Goal: Browse casually

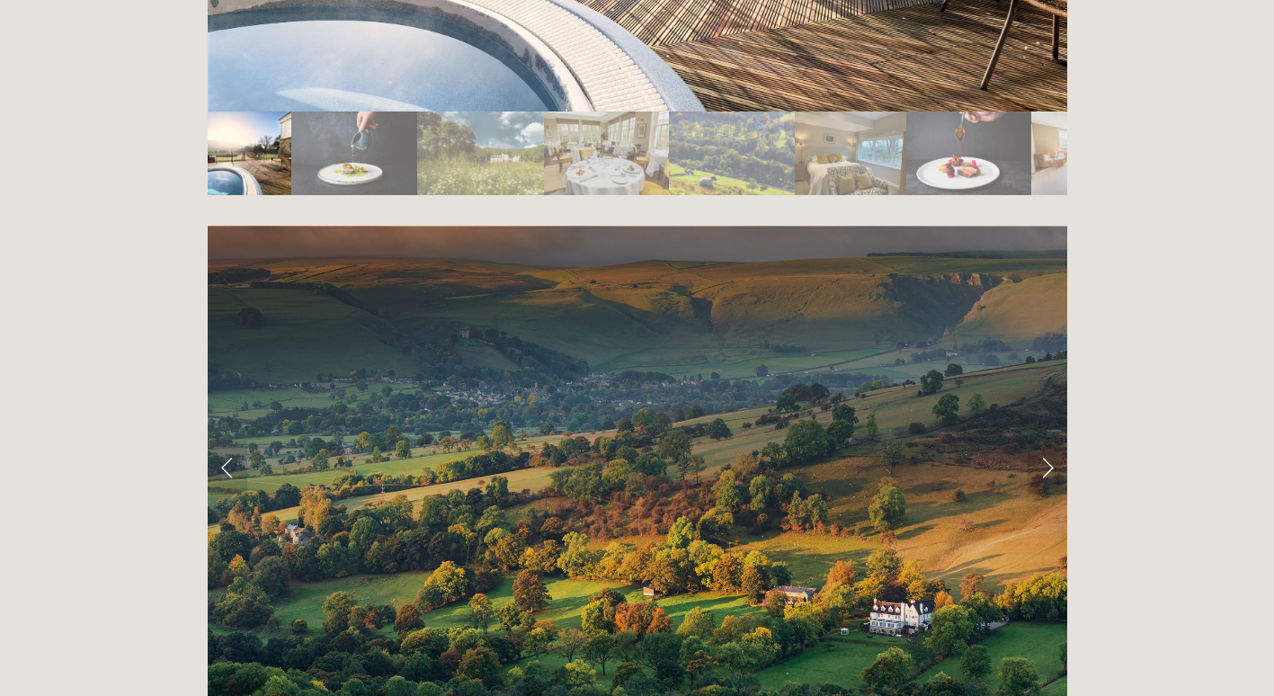
scroll to position [3485, 0]
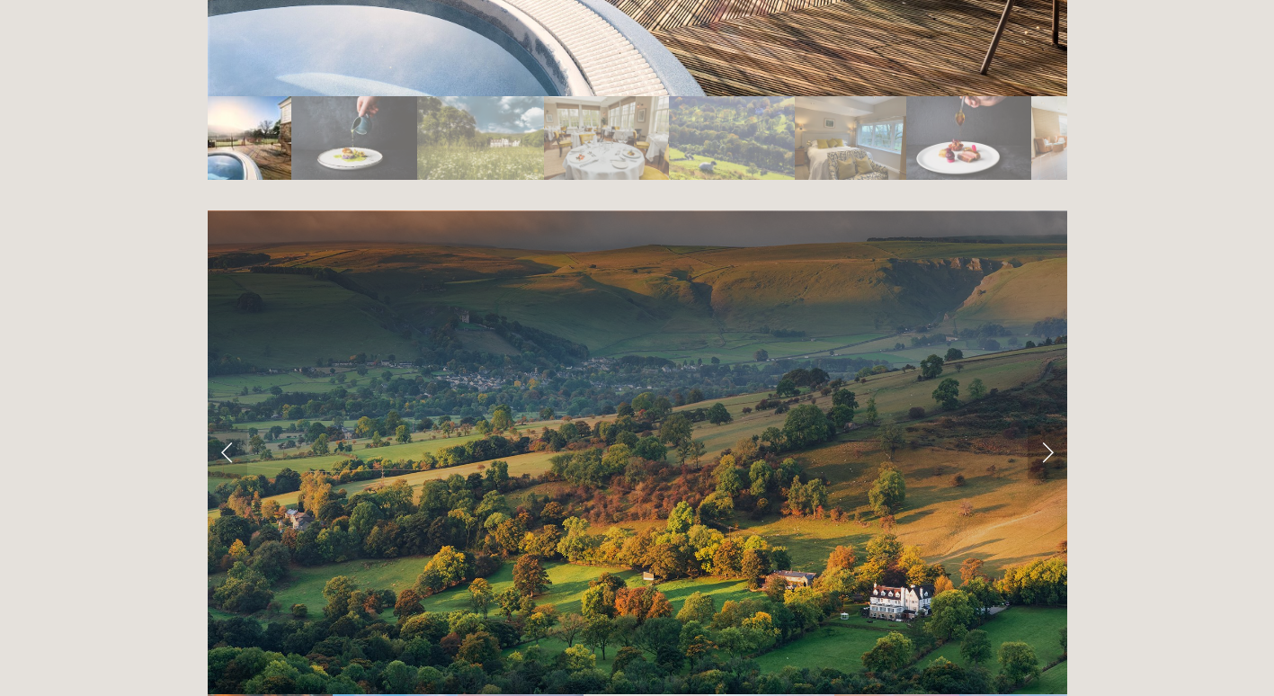
click at [1047, 425] on link "Next Slide" at bounding box center [1048, 452] width 40 height 54
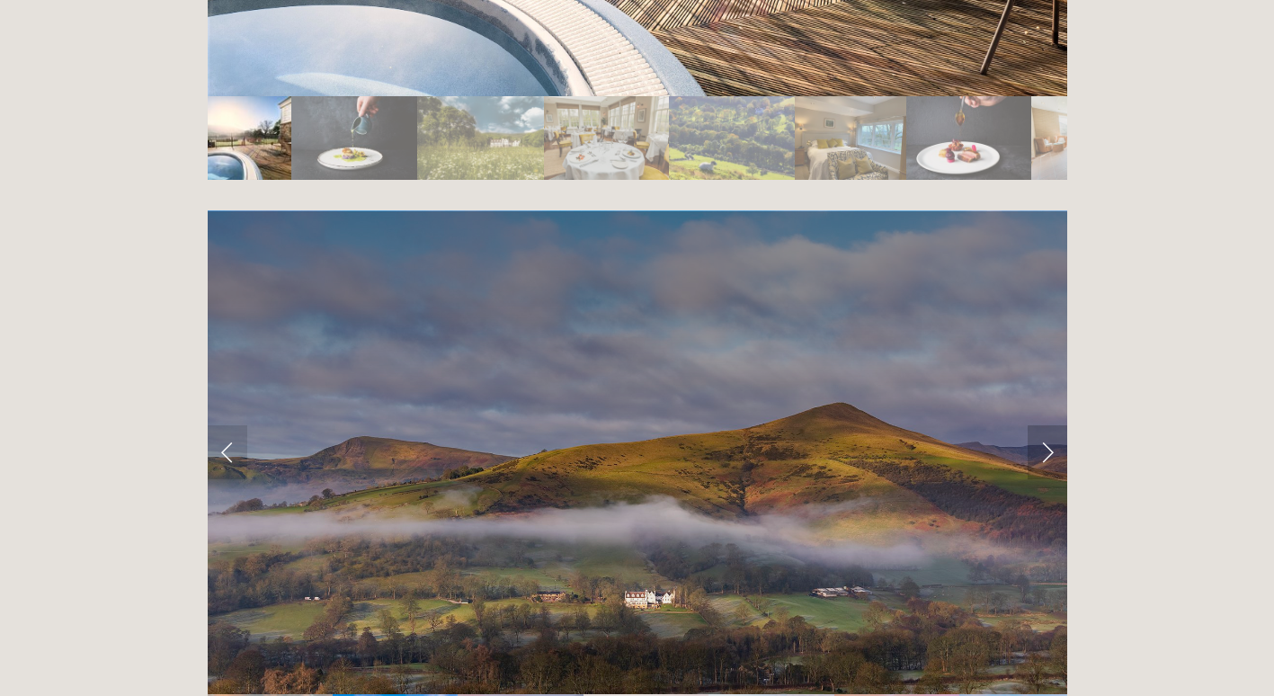
click at [1047, 425] on link "Next Slide" at bounding box center [1048, 452] width 40 height 54
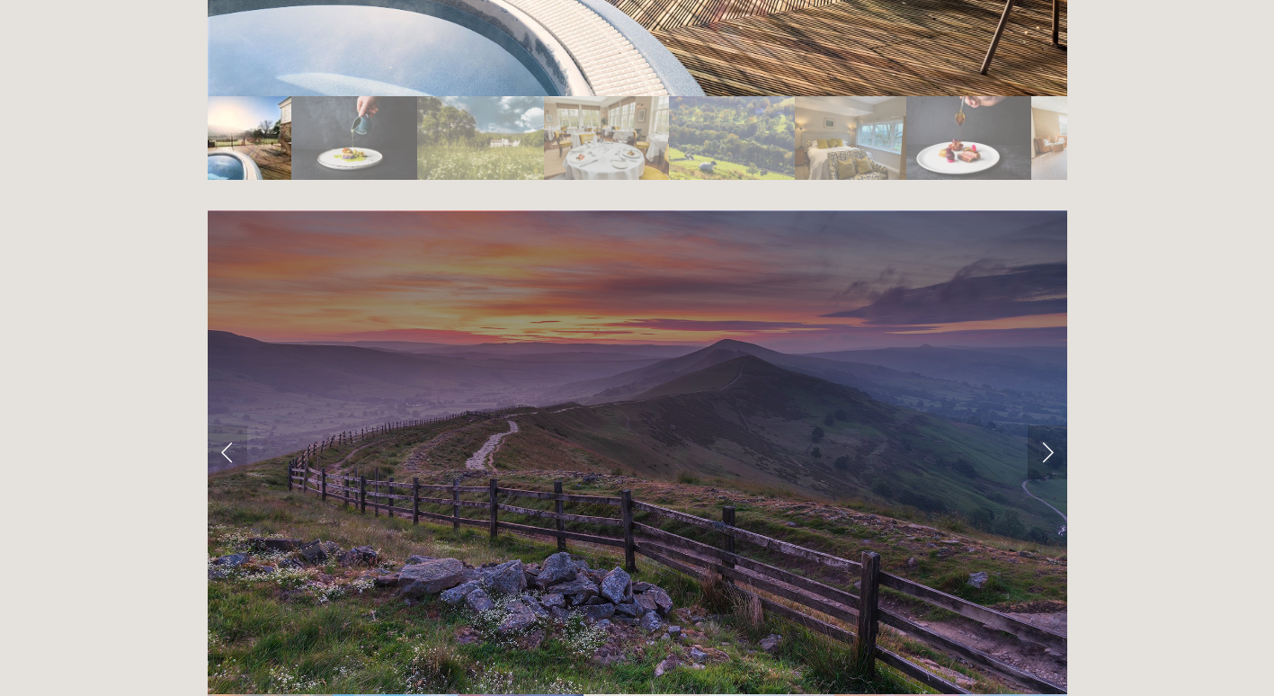
click at [1047, 425] on link "Next Slide" at bounding box center [1048, 452] width 40 height 54
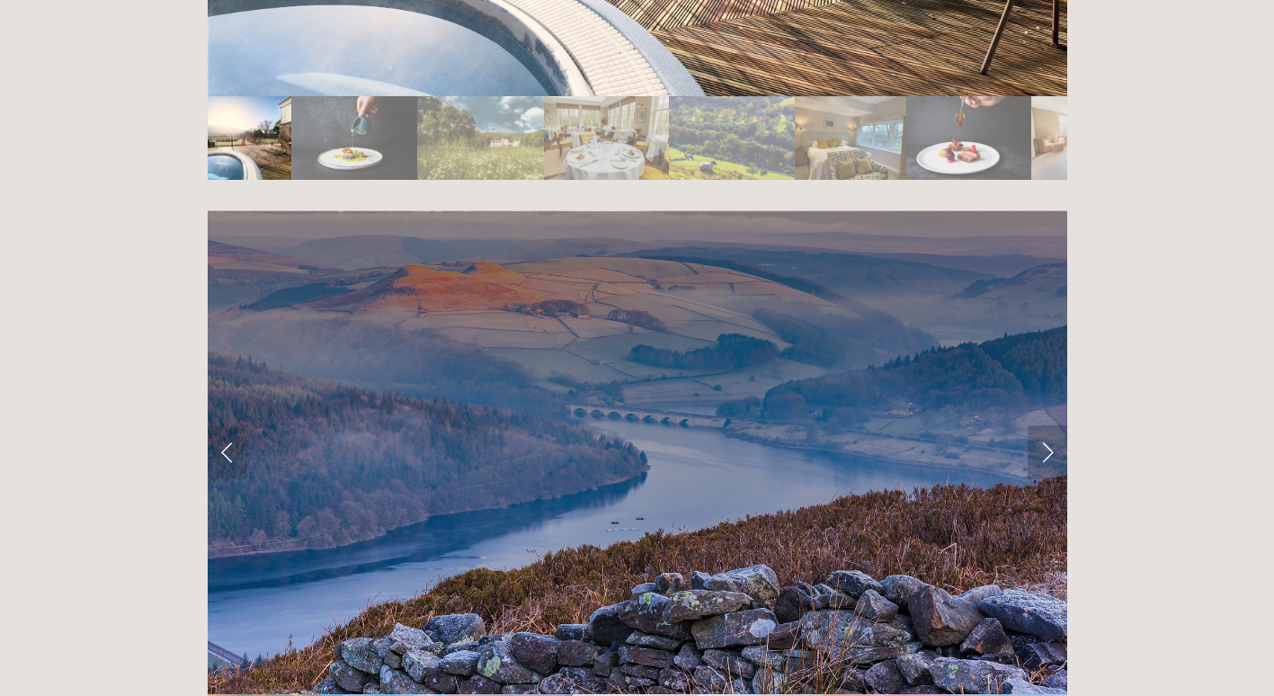
click at [1047, 425] on link "Next Slide" at bounding box center [1048, 452] width 40 height 54
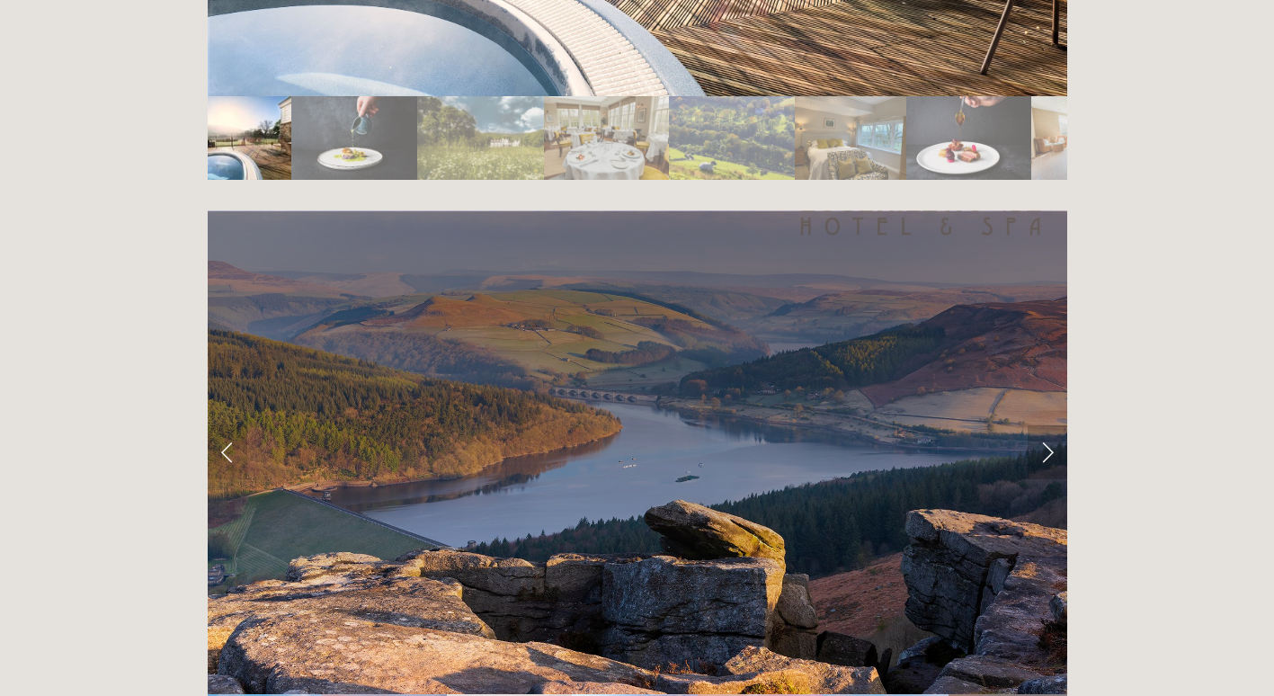
click at [1047, 425] on link "Next Slide" at bounding box center [1048, 452] width 40 height 54
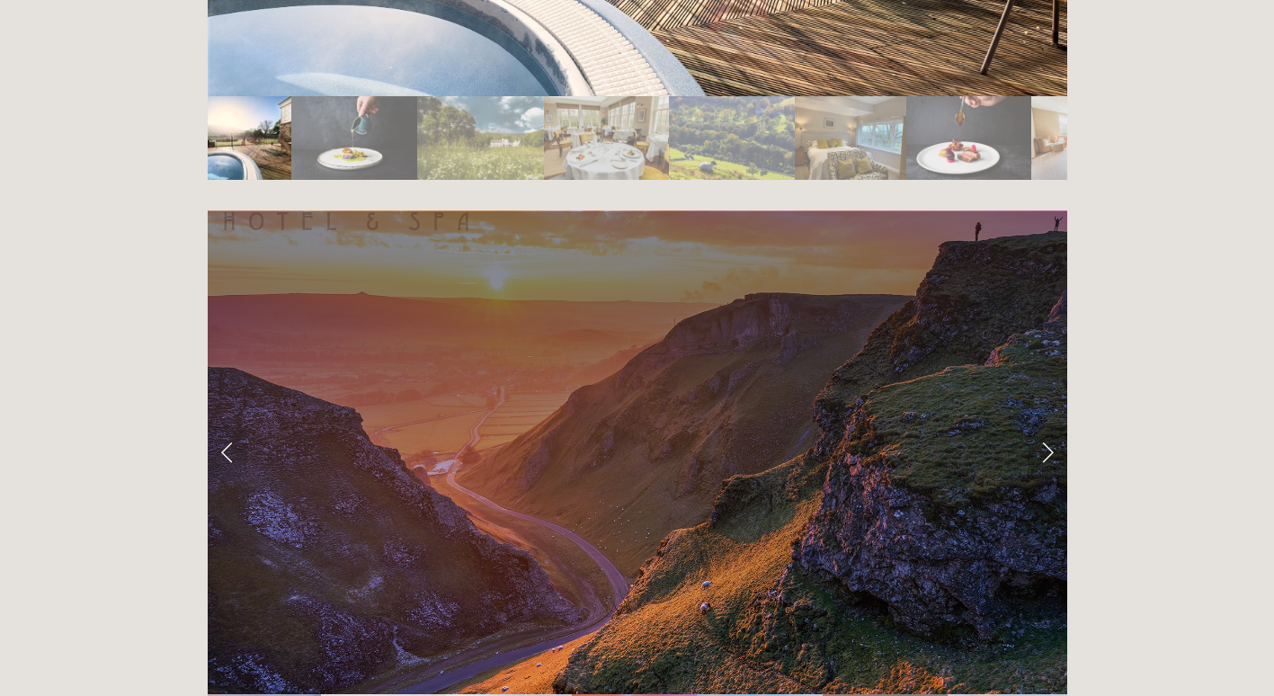
click at [1047, 425] on link "Next Slide" at bounding box center [1048, 452] width 40 height 54
click at [1046, 425] on link "Next Slide" at bounding box center [1048, 452] width 40 height 54
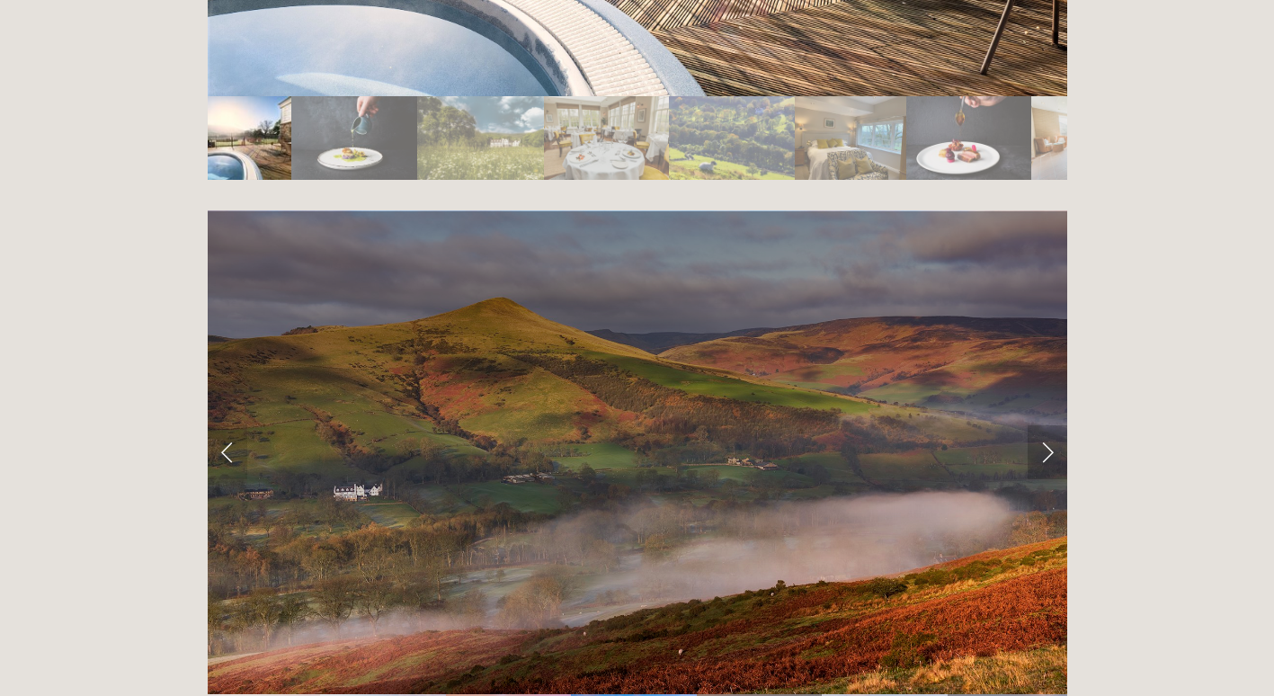
click at [1046, 425] on link "Next Slide" at bounding box center [1048, 452] width 40 height 54
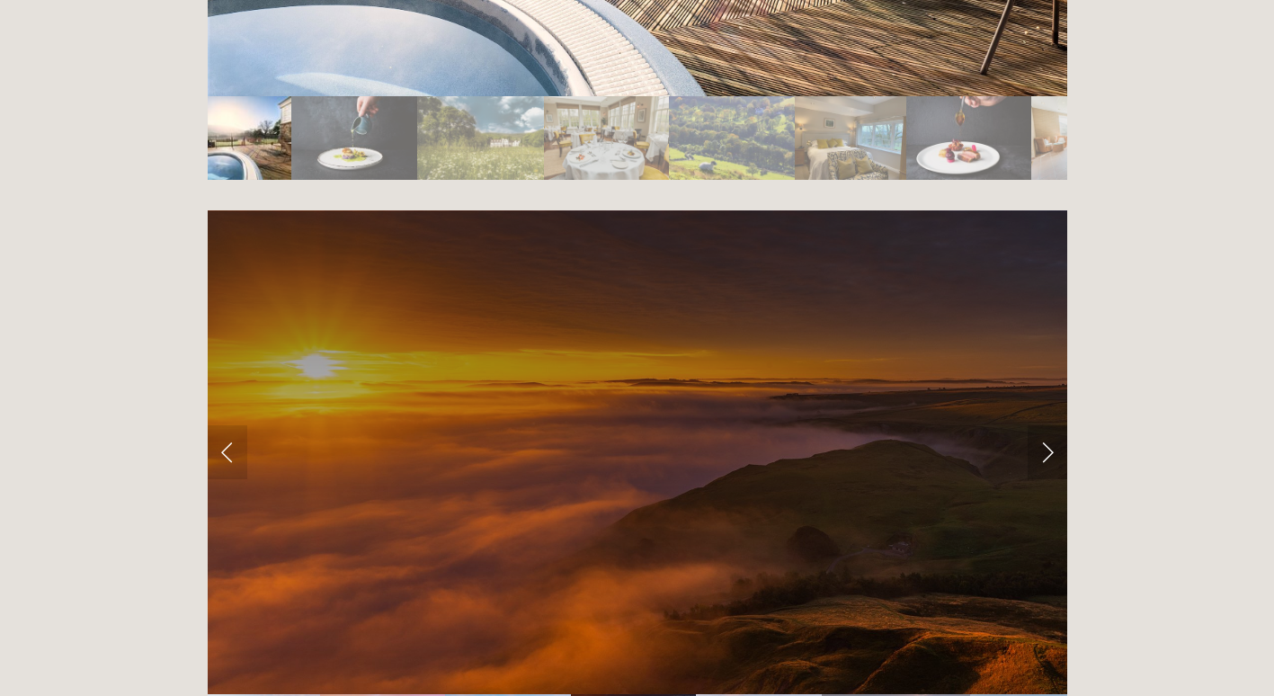
click at [1046, 425] on link "Next Slide" at bounding box center [1048, 452] width 40 height 54
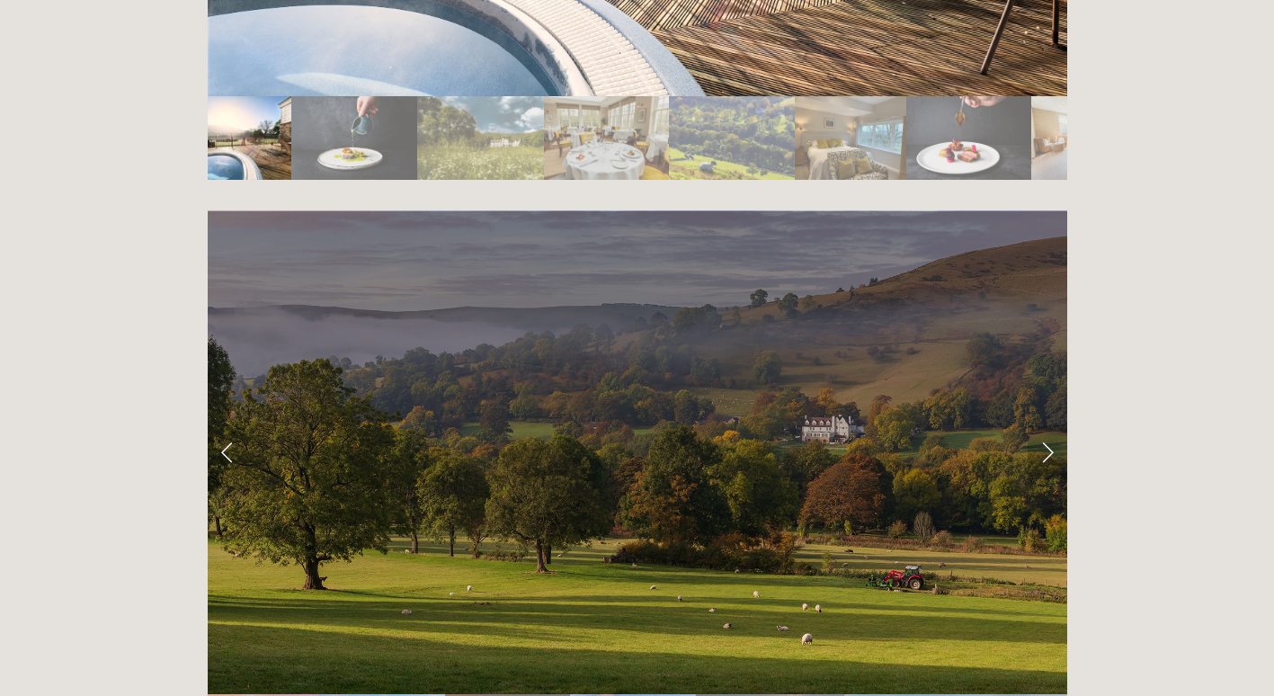
click at [1046, 425] on link "Next Slide" at bounding box center [1048, 452] width 40 height 54
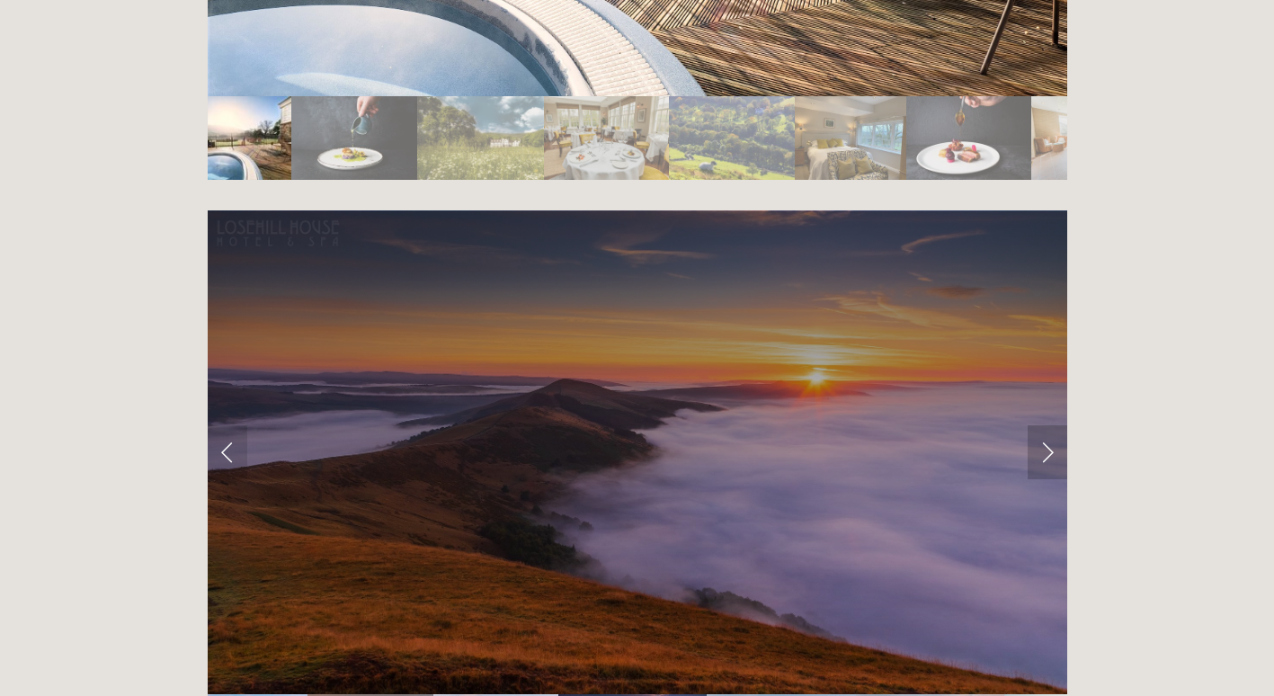
click at [1046, 425] on link "Next Slide" at bounding box center [1048, 452] width 40 height 54
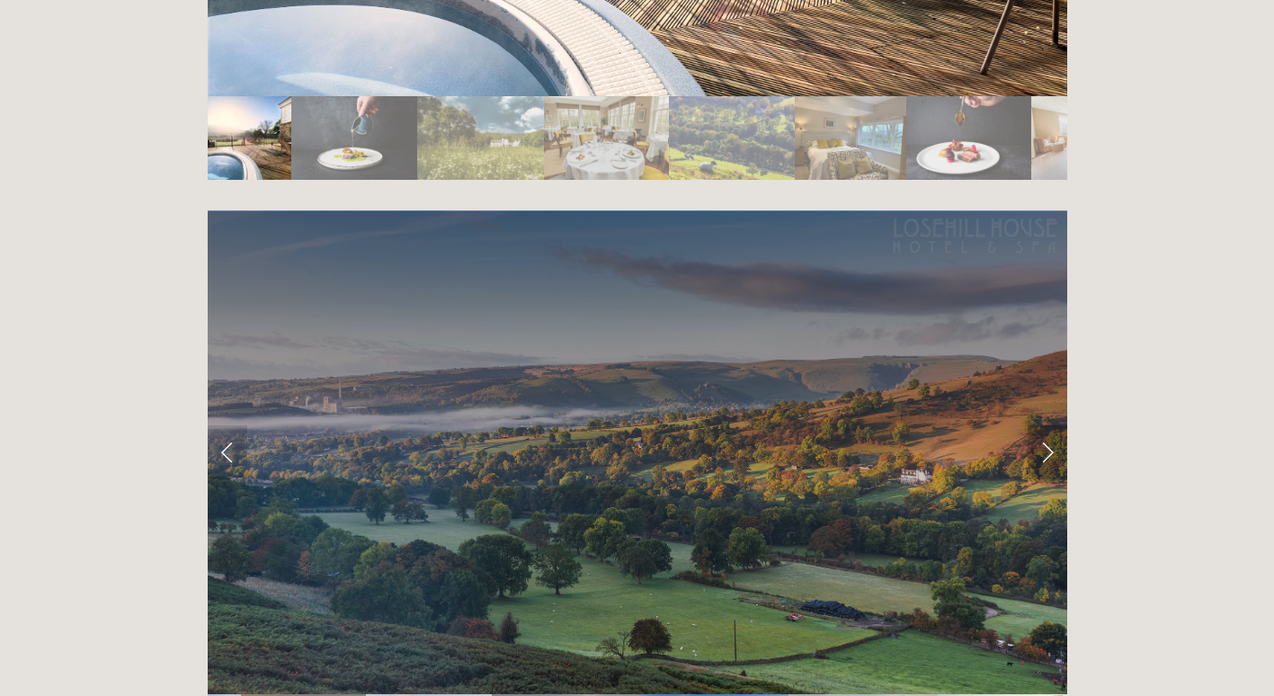
click at [1046, 425] on link "Next Slide" at bounding box center [1048, 452] width 40 height 54
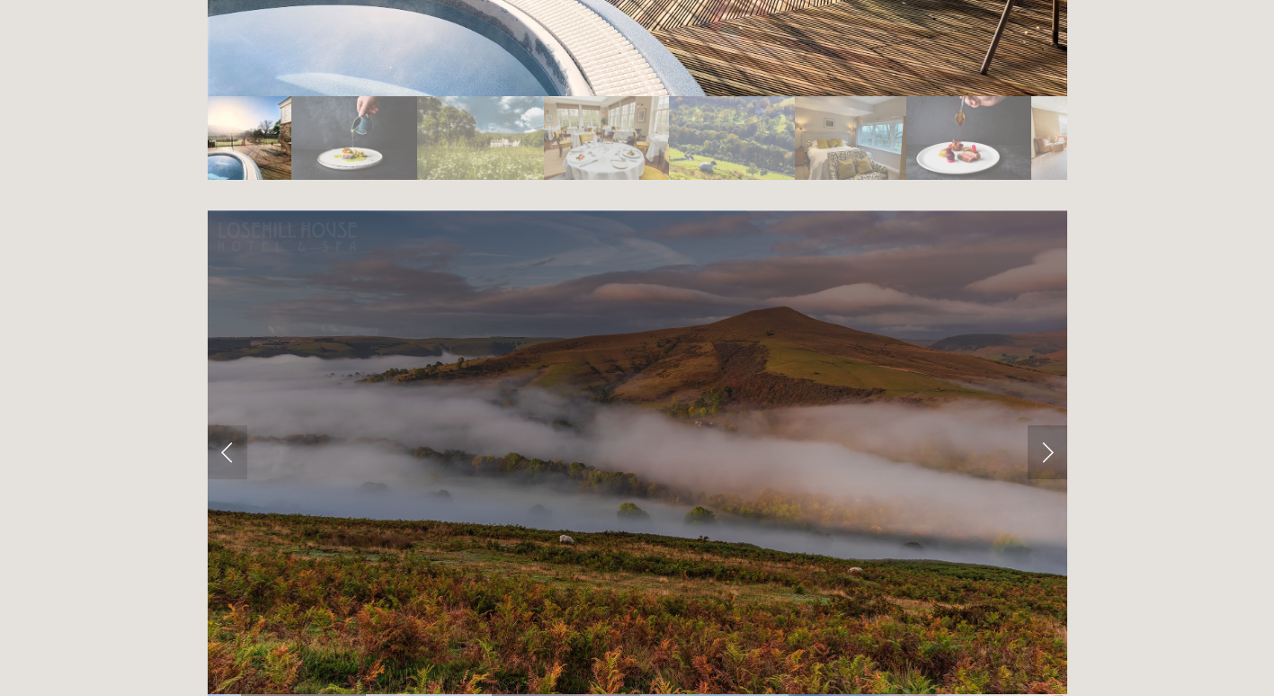
click at [1046, 425] on link "Next Slide" at bounding box center [1048, 452] width 40 height 54
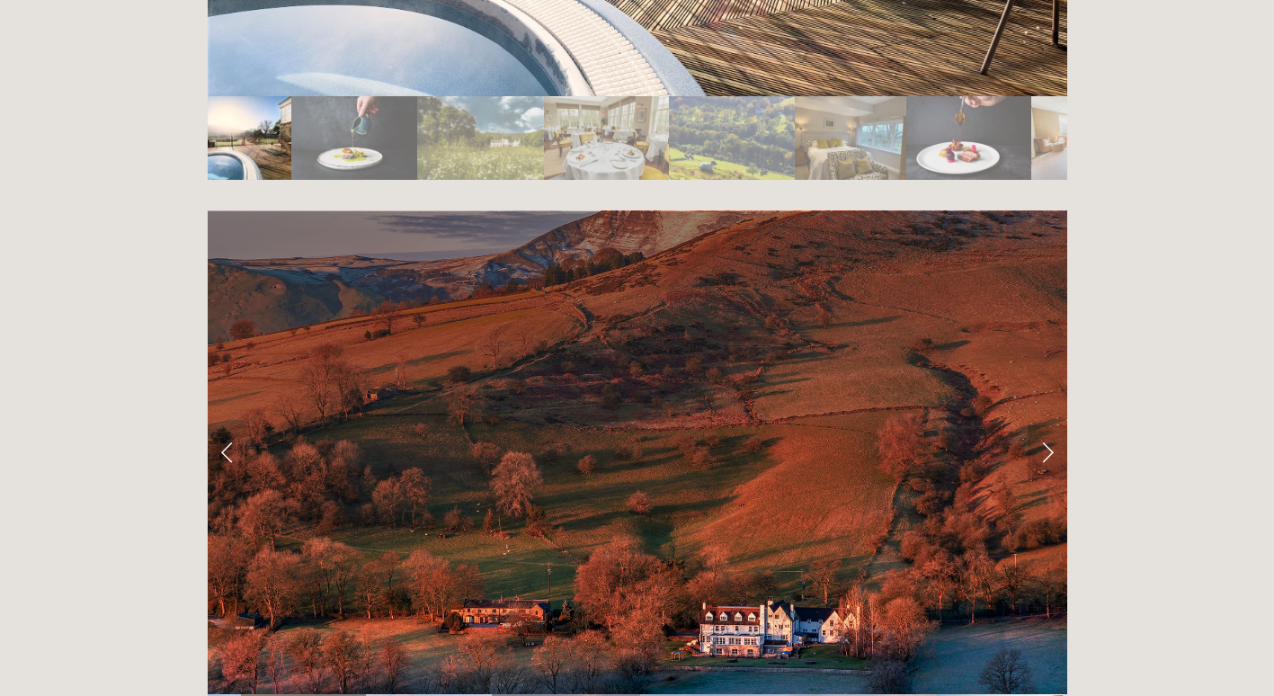
click at [1046, 425] on link "Next Slide" at bounding box center [1048, 452] width 40 height 54
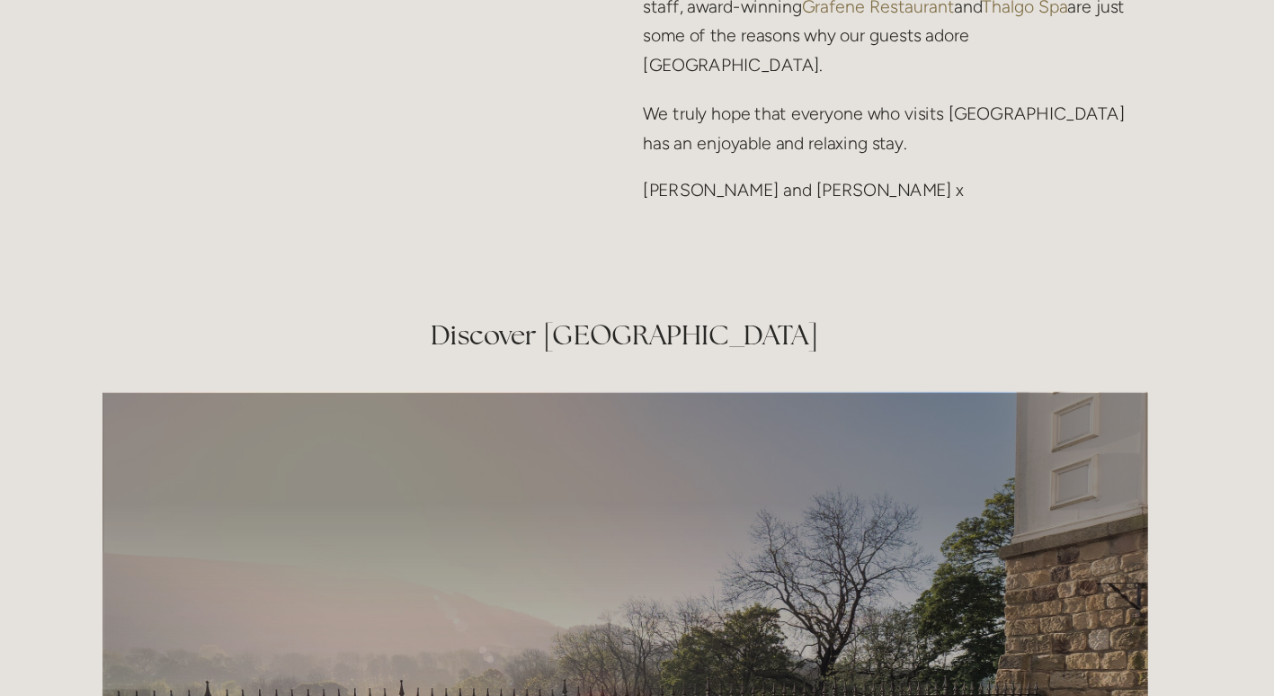
scroll to position [2713, 0]
